Goal: Information Seeking & Learning: Find specific fact

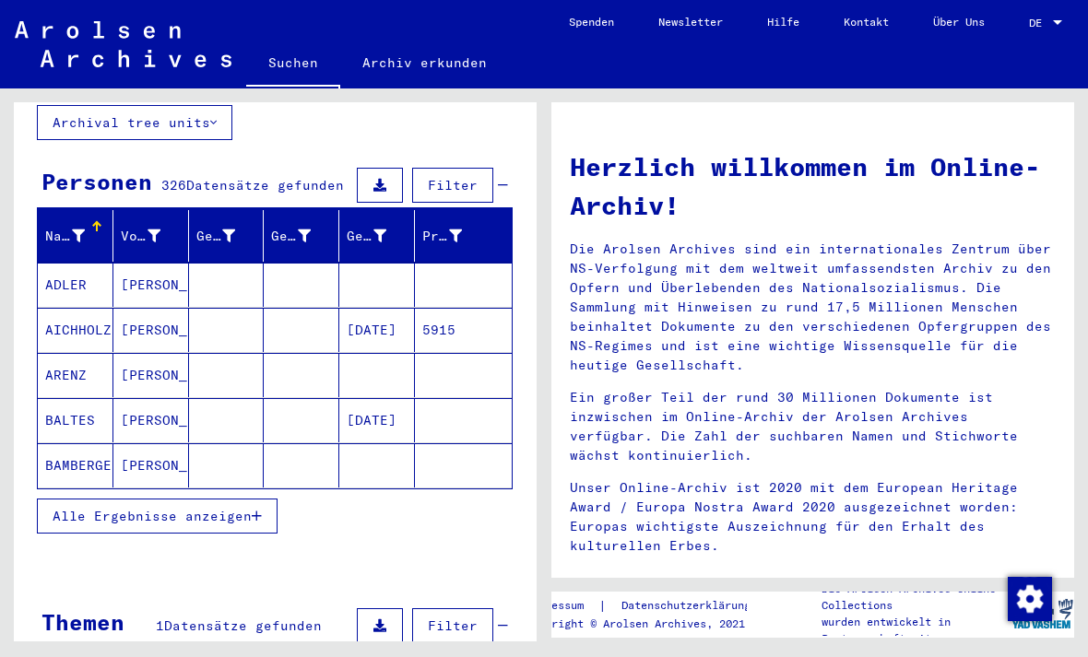
scroll to position [131, 0]
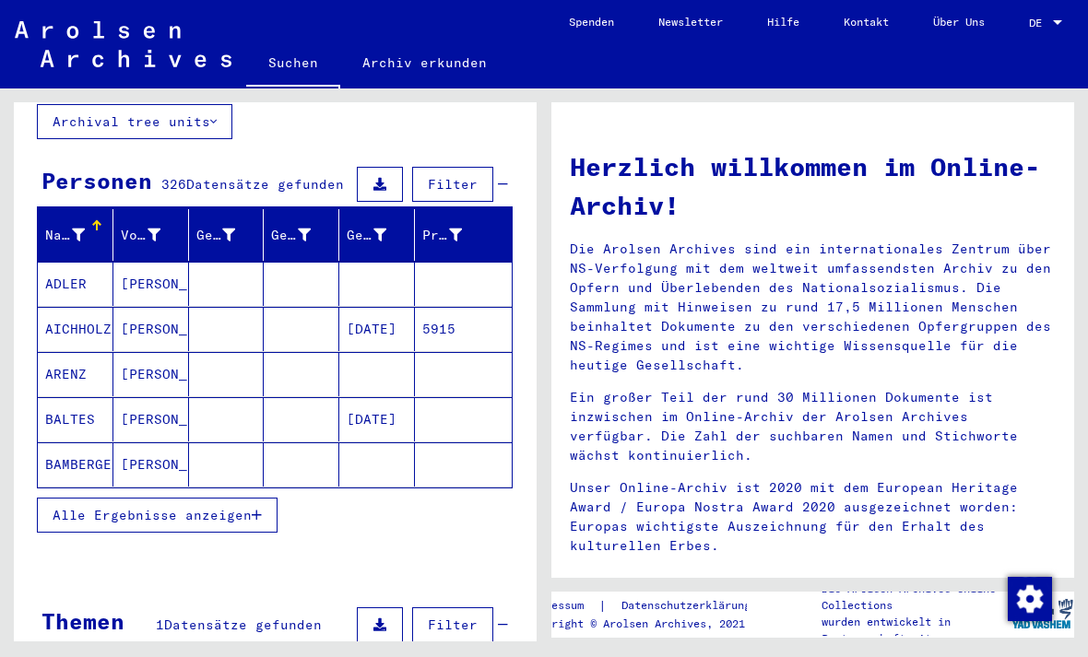
click at [101, 507] on span "Alle Ergebnisse anzeigen" at bounding box center [152, 515] width 199 height 17
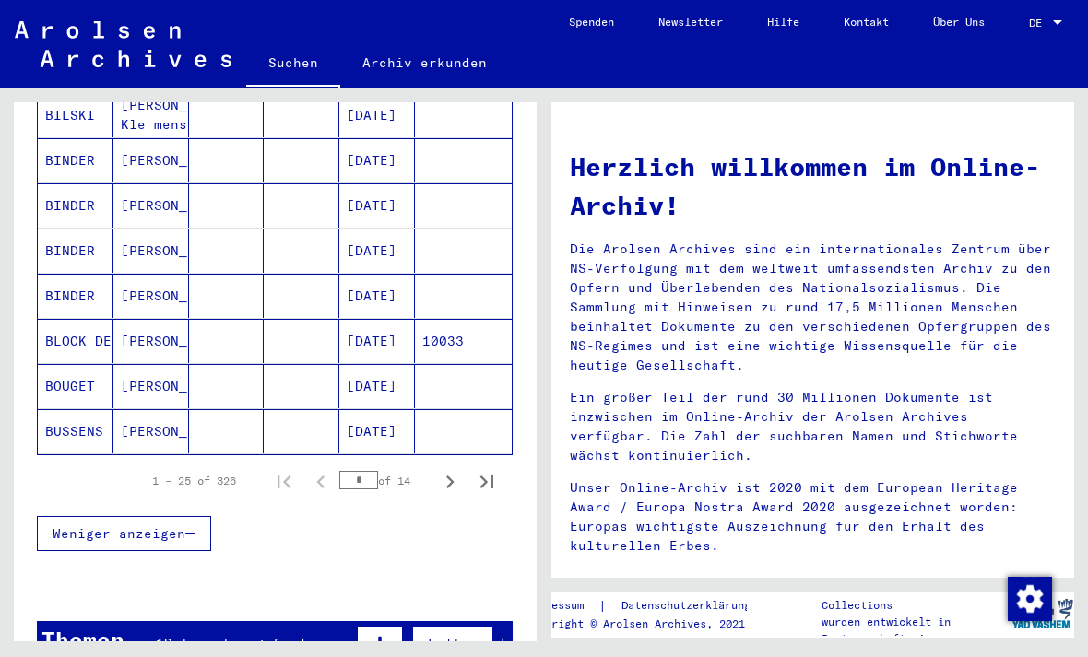
scroll to position [1067, 0]
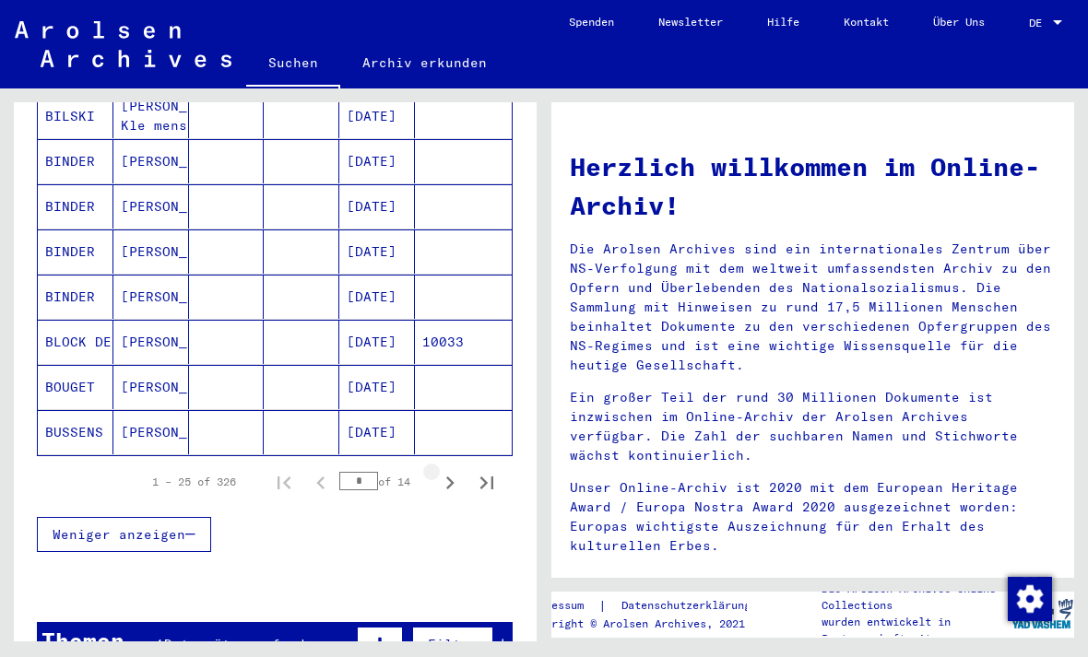
click at [455, 470] on icon "Next page" at bounding box center [450, 483] width 26 height 26
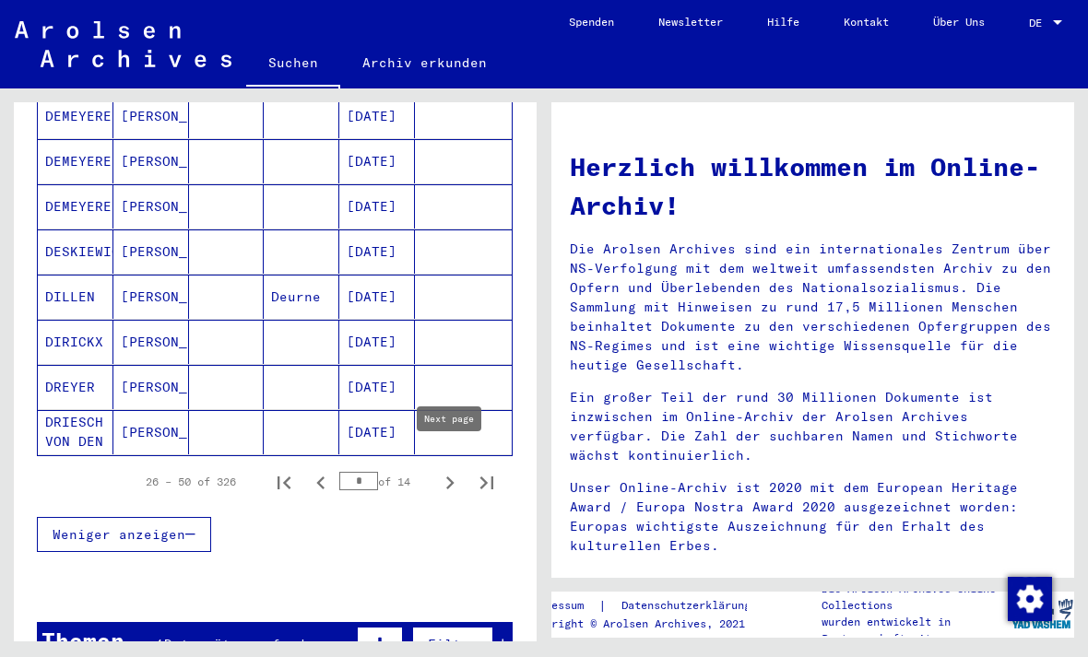
click at [448, 470] on icon "Next page" at bounding box center [450, 483] width 26 height 26
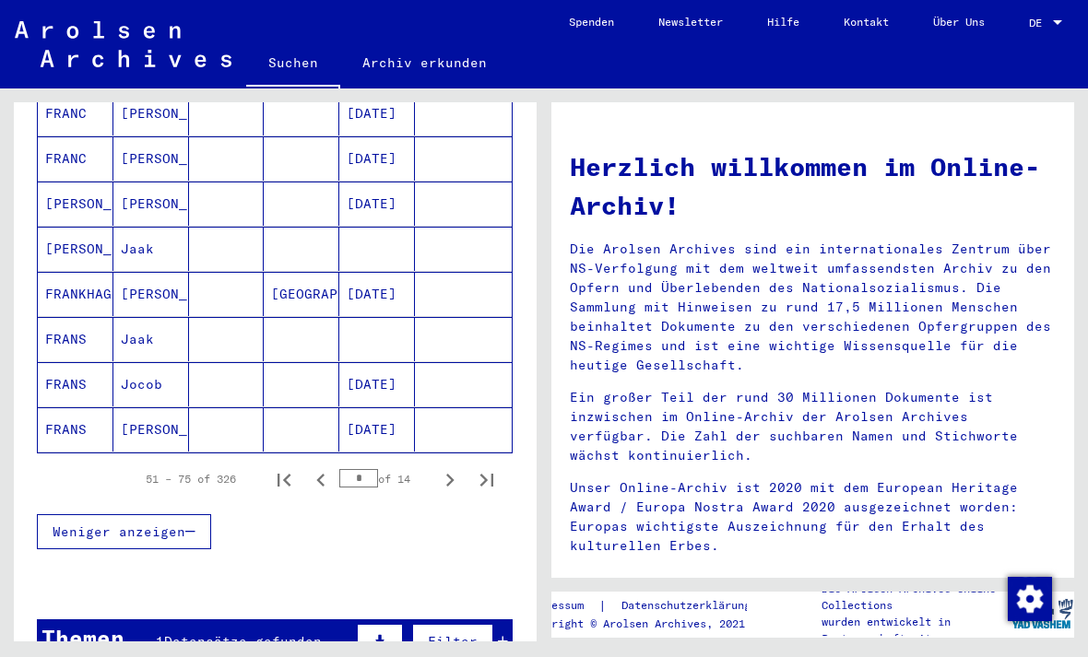
scroll to position [1073, 0]
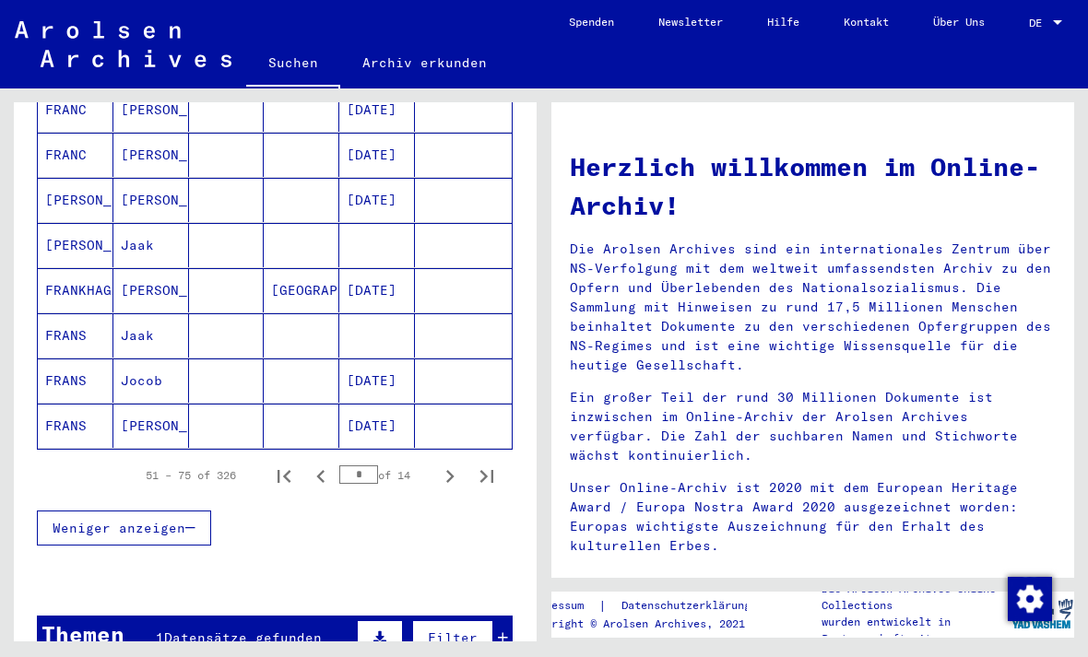
click at [440, 464] on icon "Next page" at bounding box center [450, 477] width 26 height 26
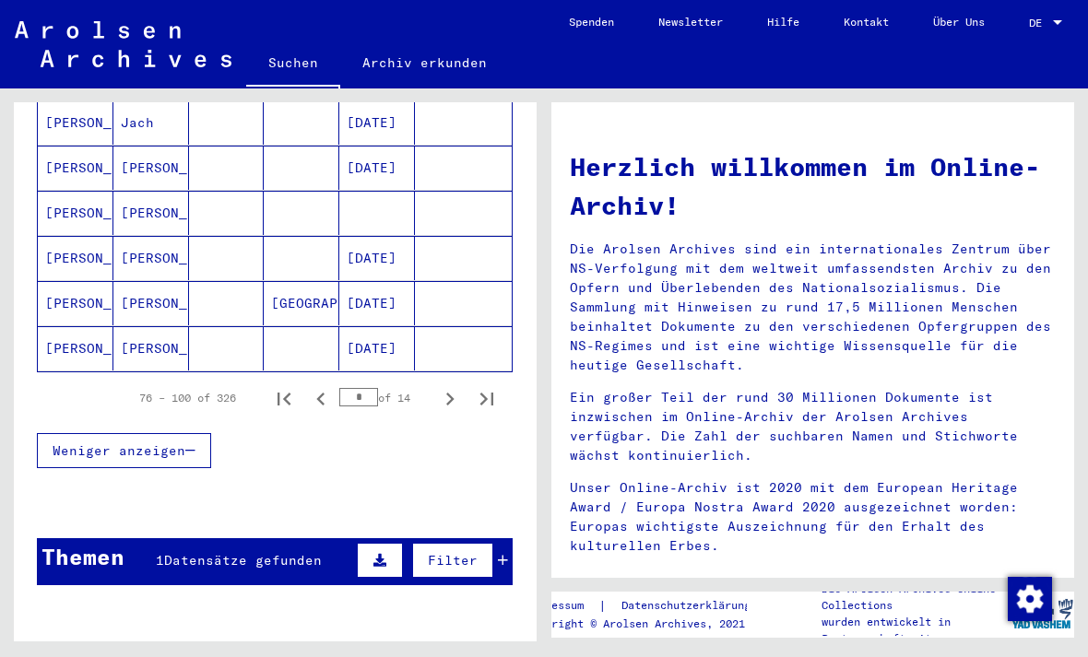
scroll to position [1150, 0]
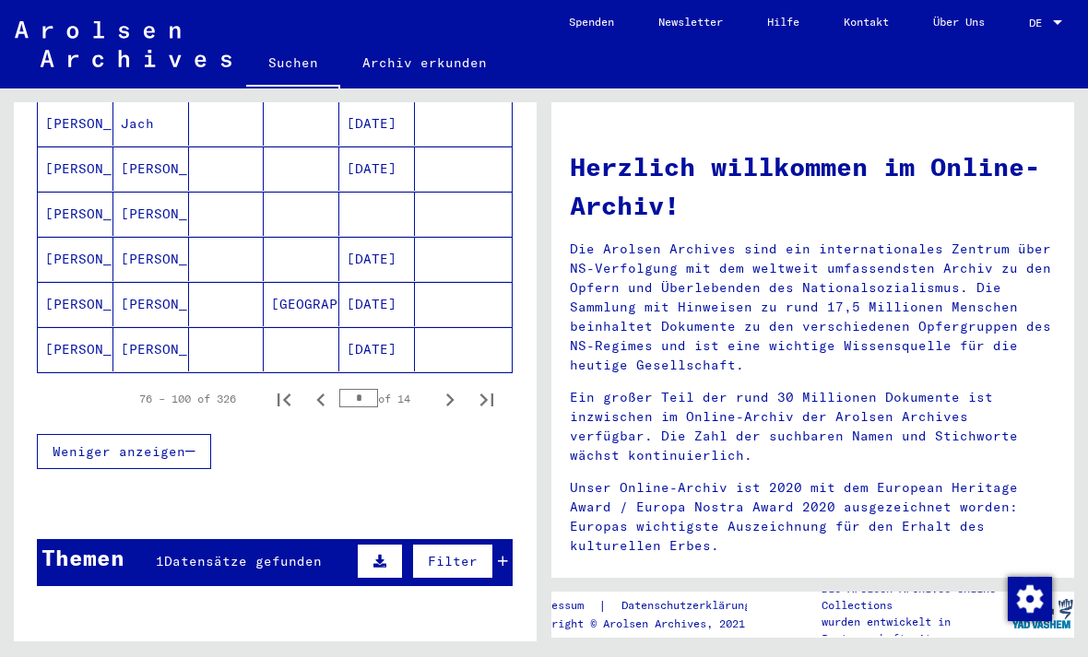
click at [451, 394] on icon "Next page" at bounding box center [450, 400] width 8 height 13
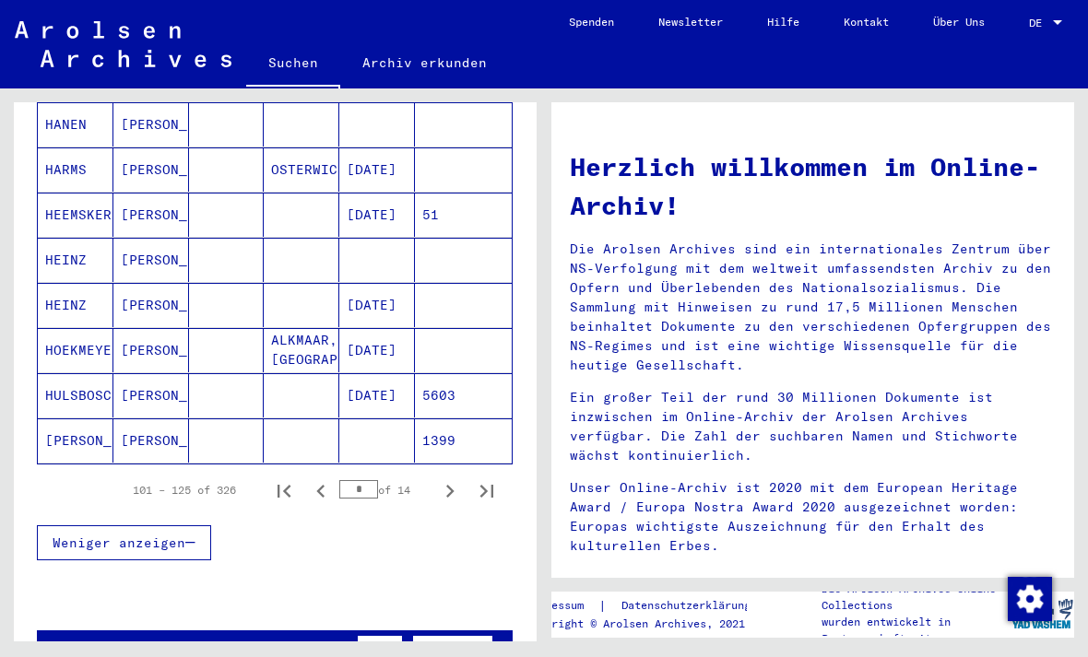
scroll to position [1058, 0]
click at [451, 485] on icon "Next page" at bounding box center [450, 491] width 8 height 13
type input "*"
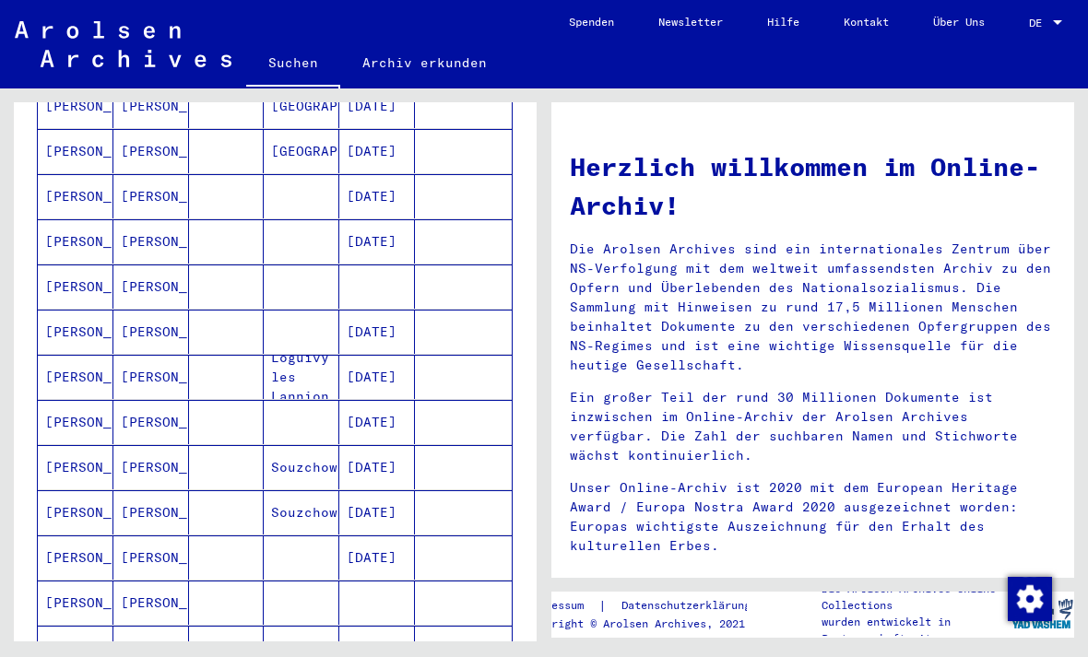
scroll to position [398, 0]
click at [151, 401] on mat-cell "[PERSON_NAME]" at bounding box center [151, 423] width 76 height 44
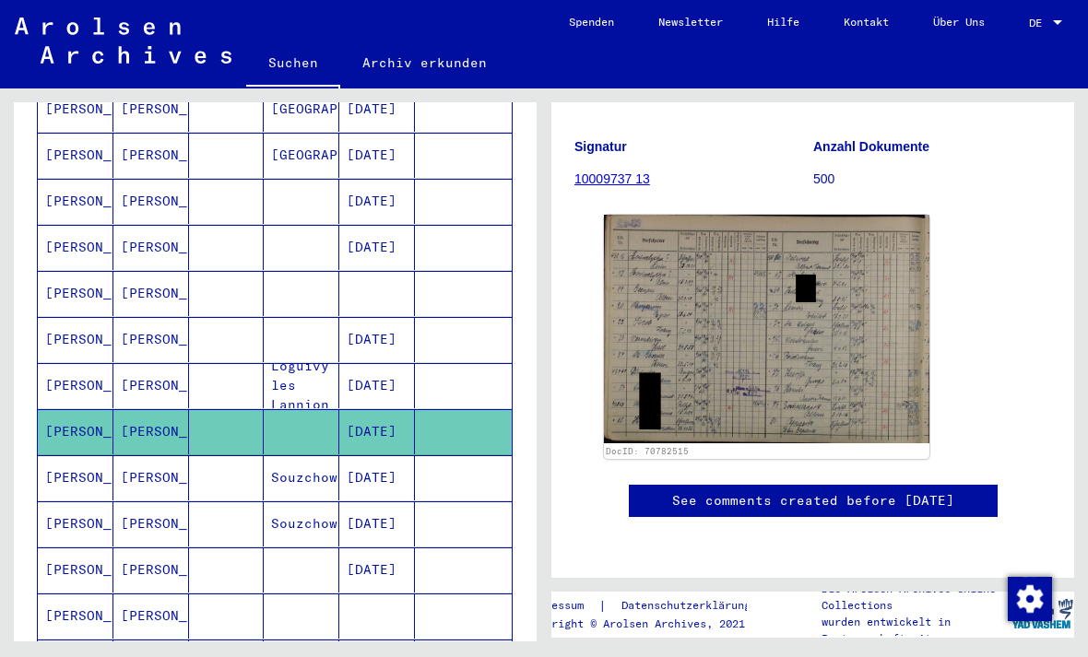
scroll to position [224, 0]
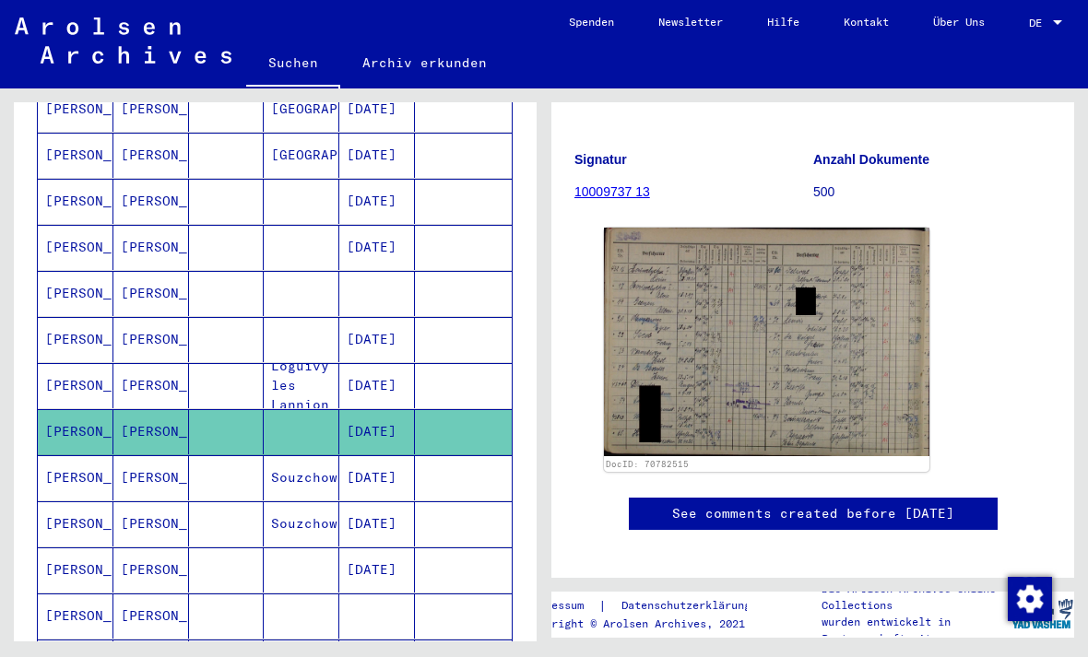
click at [879, 369] on img at bounding box center [766, 342] width 325 height 229
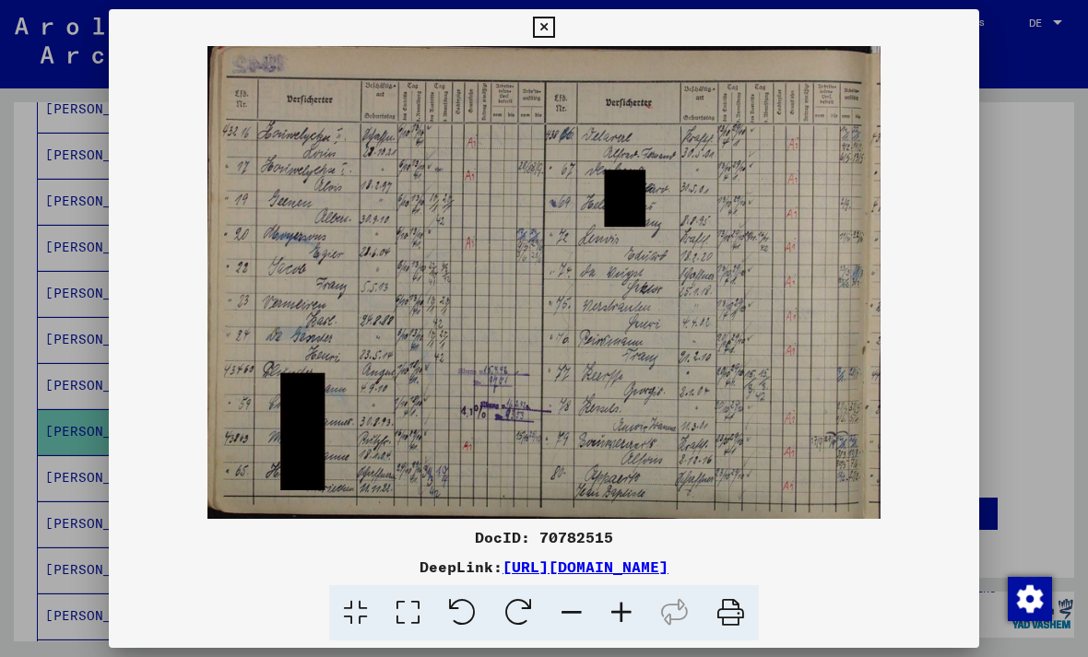
click at [554, 28] on icon at bounding box center [543, 28] width 21 height 22
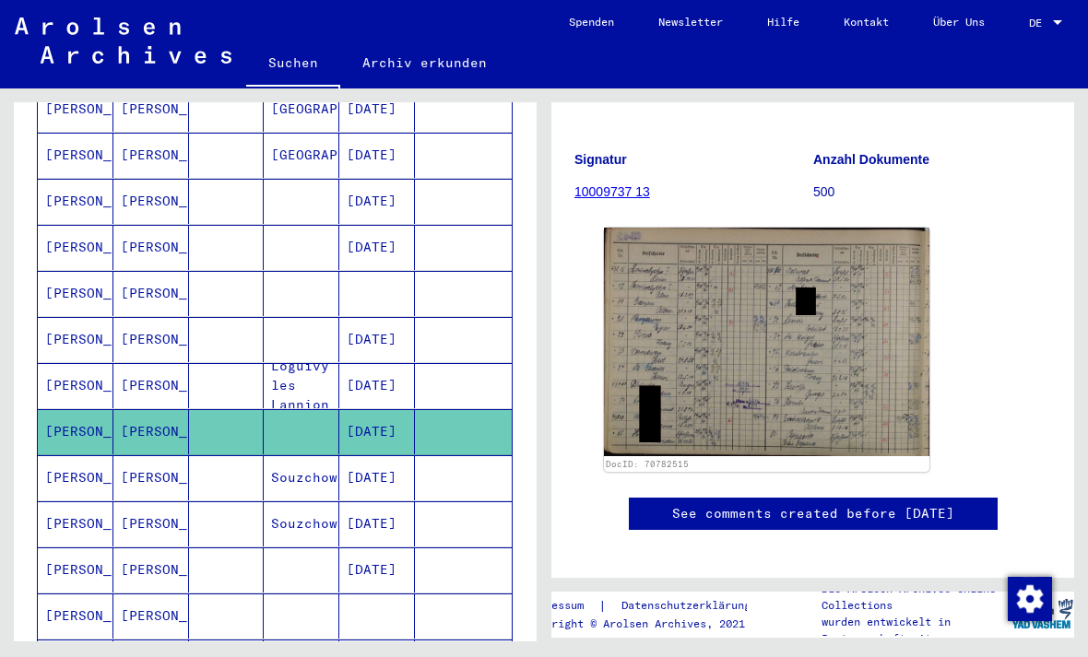
click at [864, 513] on link "See comments created before [DATE]" at bounding box center [813, 513] width 282 height 19
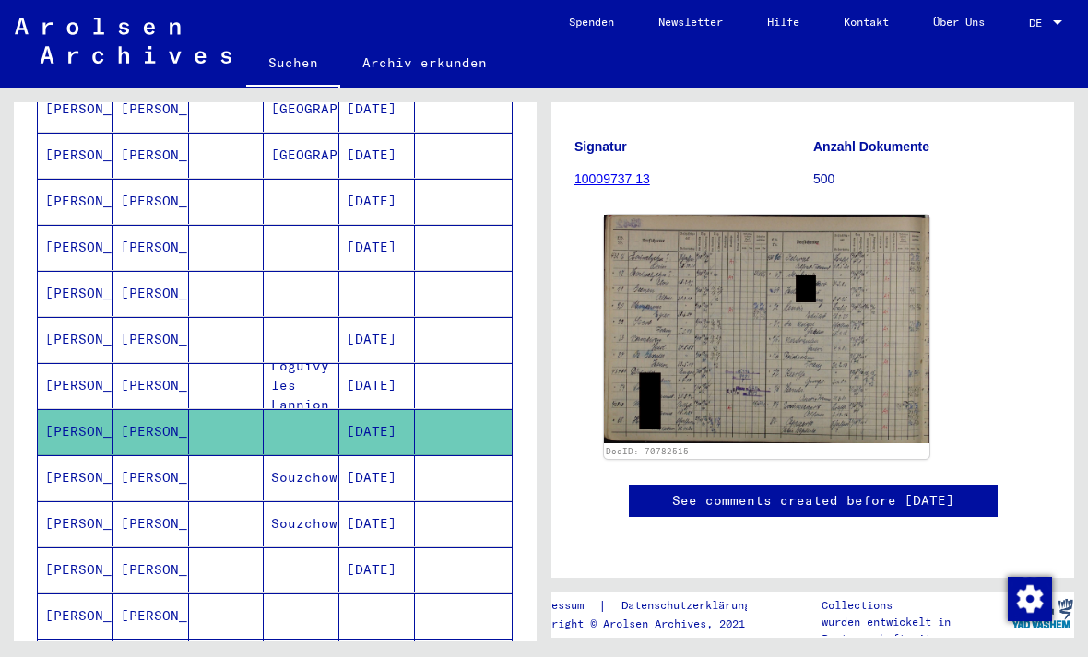
scroll to position [366, 0]
